Goal: Ask a question: Seek information or help from site administrators or community

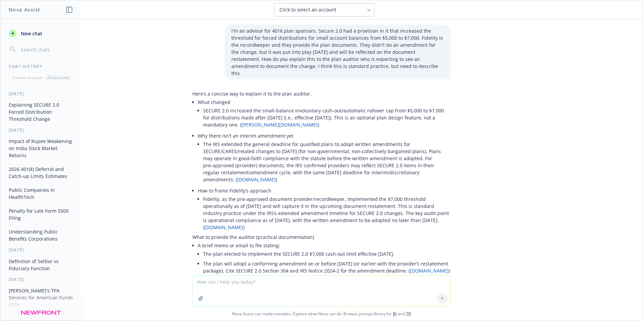
scroll to position [3, 0]
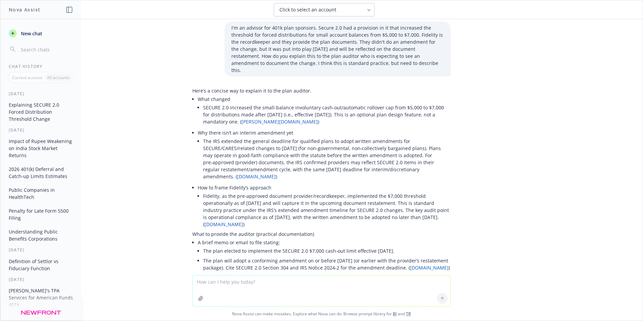
click at [29, 32] on span "New chat" at bounding box center [31, 33] width 23 height 7
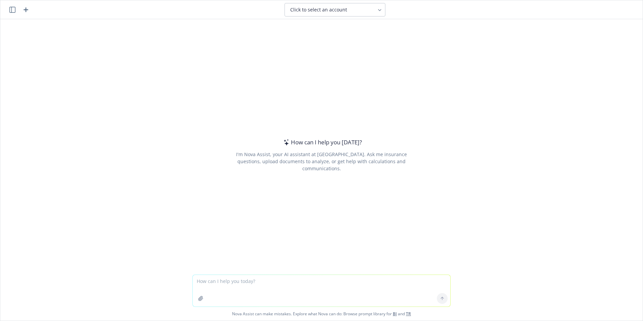
click at [243, 282] on textarea at bounding box center [322, 291] width 258 height 32
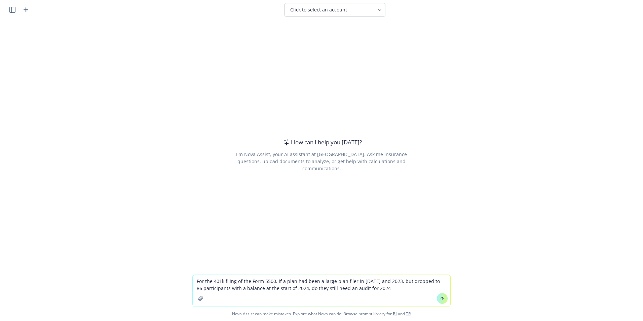
type textarea "For the 401k filing of the Form 5500, if a plan had been a large plan filer in …"
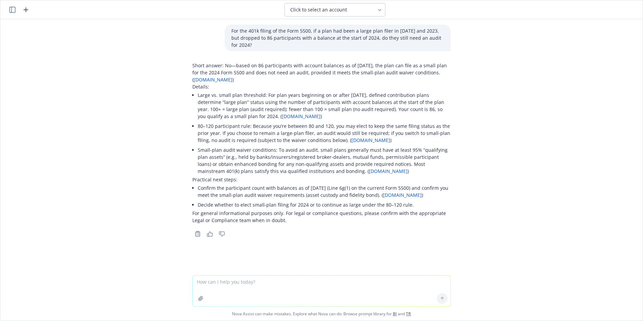
drag, startPoint x: 216, startPoint y: 280, endPoint x: 221, endPoint y: 280, distance: 5.0
click at [218, 280] on textarea at bounding box center [322, 291] width 258 height 31
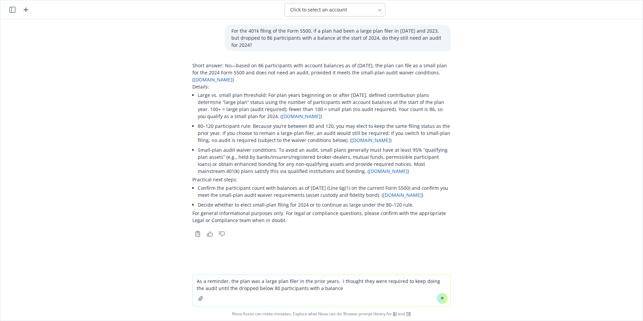
type textarea "As a reminder, the plan was a large plan filer in the prior years. I thought th…"
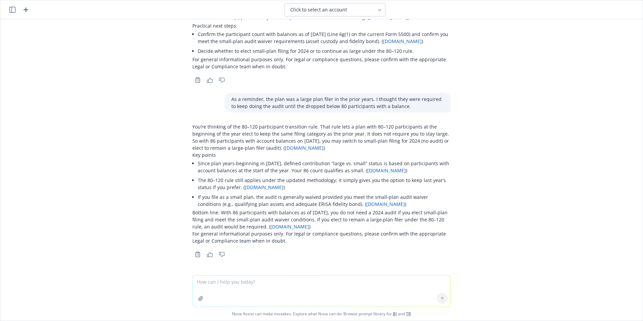
scroll to position [161, 0]
